Goal: Check status: Check status

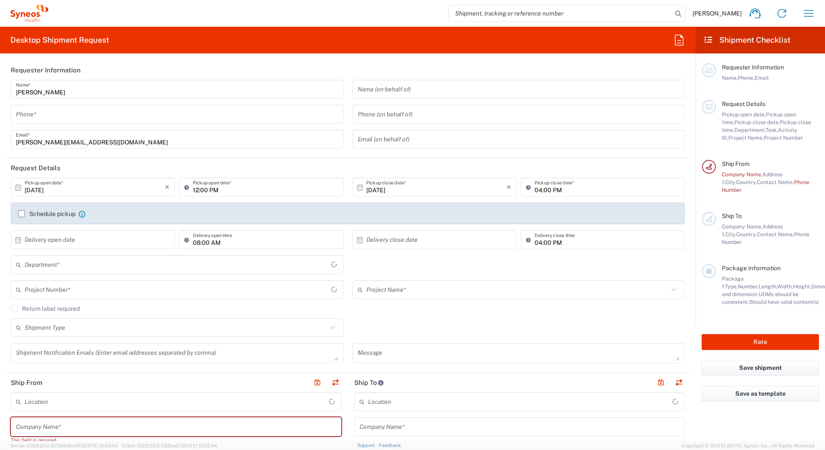
type input "3229"
type input "Czechia"
type input "Syneos Health CZ s.r.o"
click at [807, 13] on icon "button" at bounding box center [809, 13] width 14 height 14
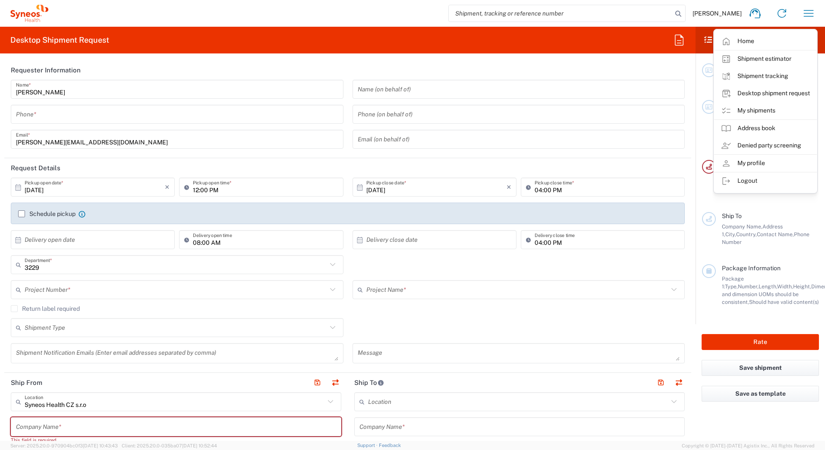
drag, startPoint x: 761, startPoint y: 75, endPoint x: 646, endPoint y: 75, distance: 115.2
click at [761, 75] on link "Shipment tracking" at bounding box center [765, 76] width 103 height 17
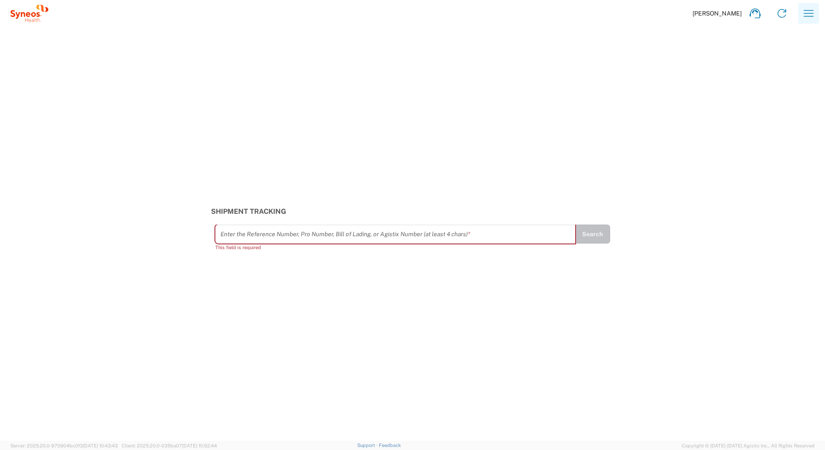
click at [800, 8] on button "button" at bounding box center [808, 13] width 21 height 21
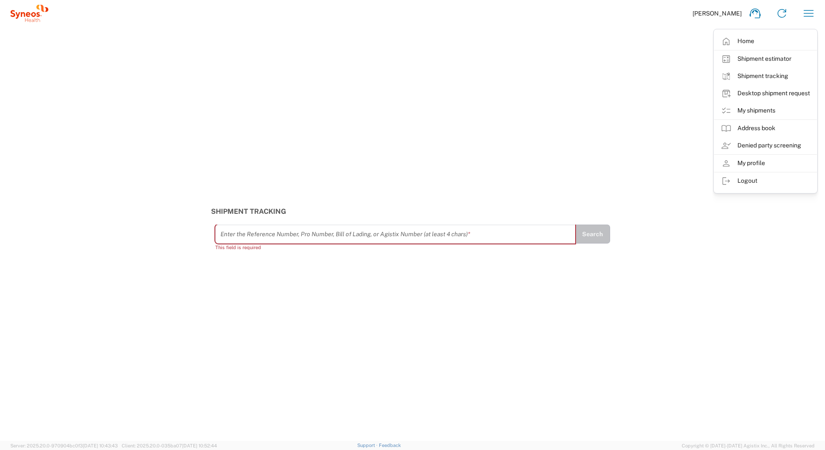
click at [760, 113] on link "My shipments" at bounding box center [765, 110] width 103 height 17
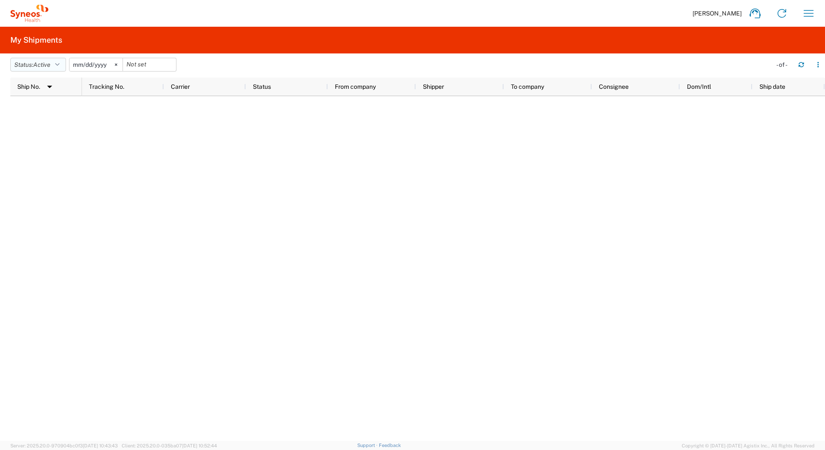
click at [60, 62] on icon "button" at bounding box center [57, 65] width 4 height 6
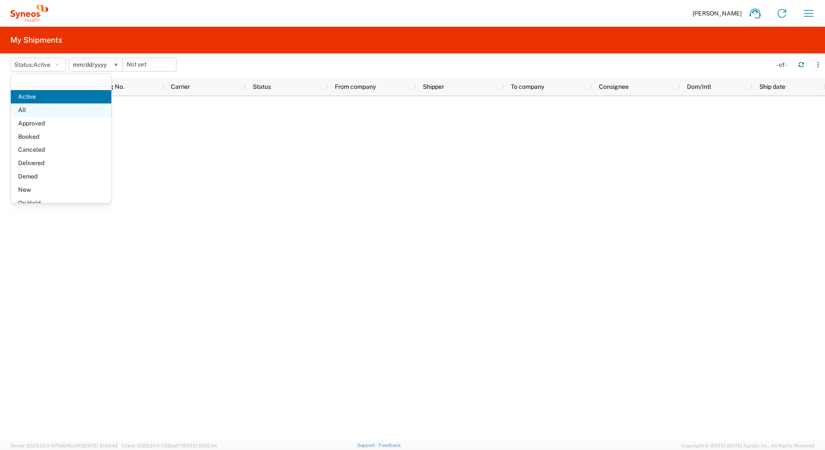
click at [52, 113] on span "All" at bounding box center [61, 110] width 101 height 13
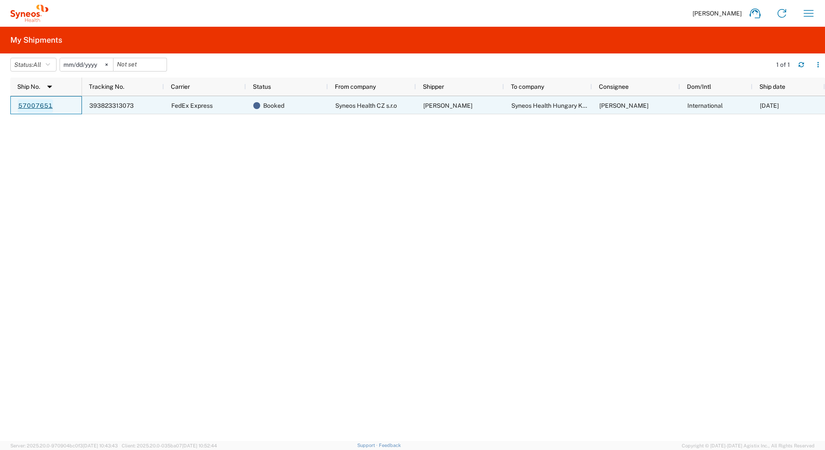
click at [39, 104] on link "57007651" at bounding box center [35, 106] width 35 height 14
